Goal: Task Accomplishment & Management: Manage account settings

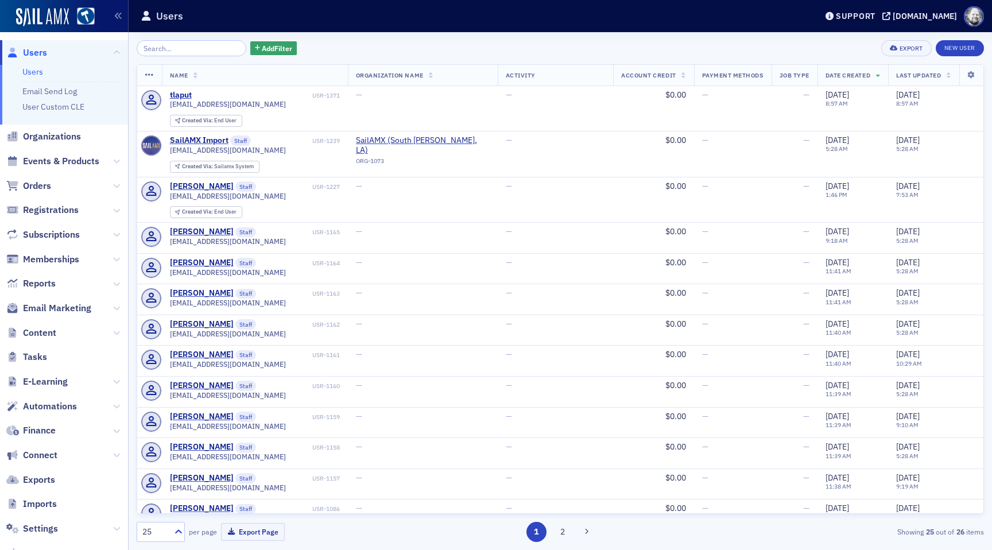
scroll to position [64, 0]
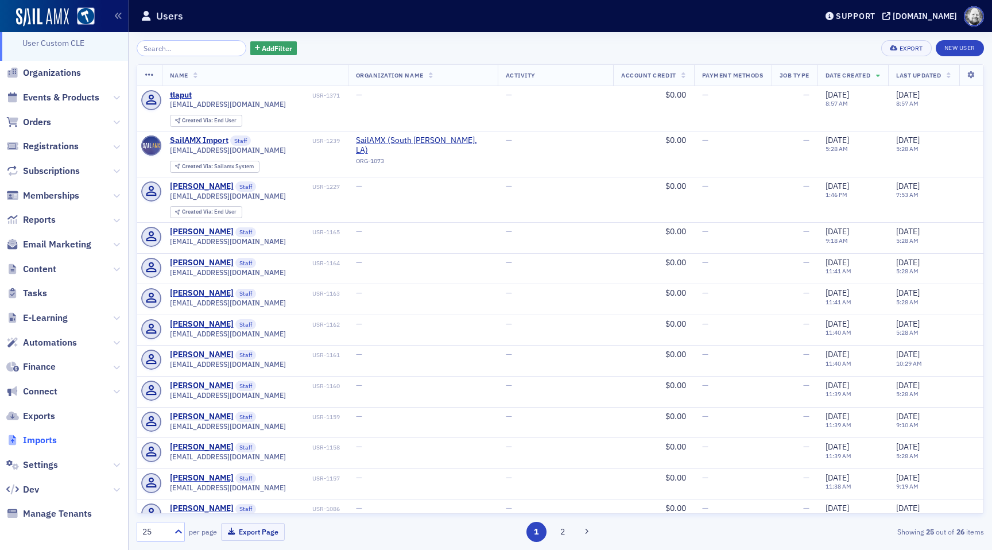
click at [44, 444] on span "Imports" at bounding box center [40, 440] width 34 height 13
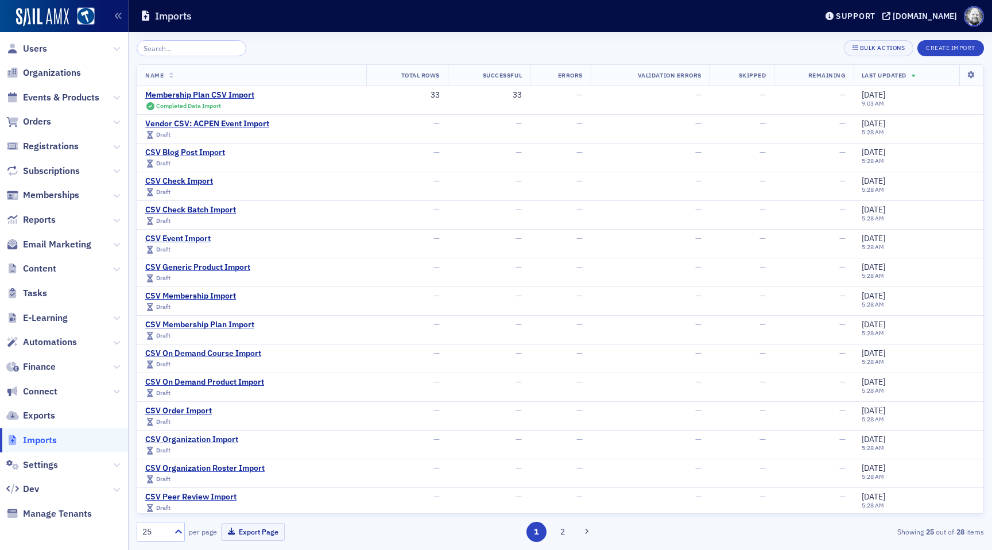
click at [39, 472] on span "Settings" at bounding box center [64, 464] width 128 height 25
click at [39, 469] on span "Settings" at bounding box center [40, 465] width 35 height 13
select select "US"
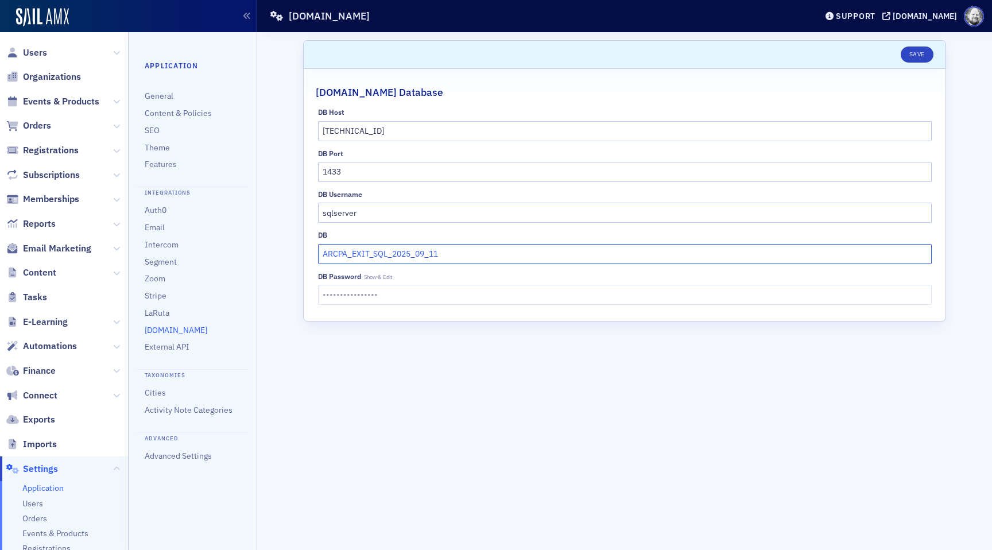
click at [476, 259] on input "ARCPA_EXIT_SQL_2025_09_11" at bounding box center [625, 254] width 614 height 20
paste input "ARCPA_EXIT_2025_10_15"
type input "ARCPA_EXIT_2025_10_15"
click at [915, 53] on button "Save" at bounding box center [917, 54] width 33 height 16
